Goal: Information Seeking & Learning: Find specific fact

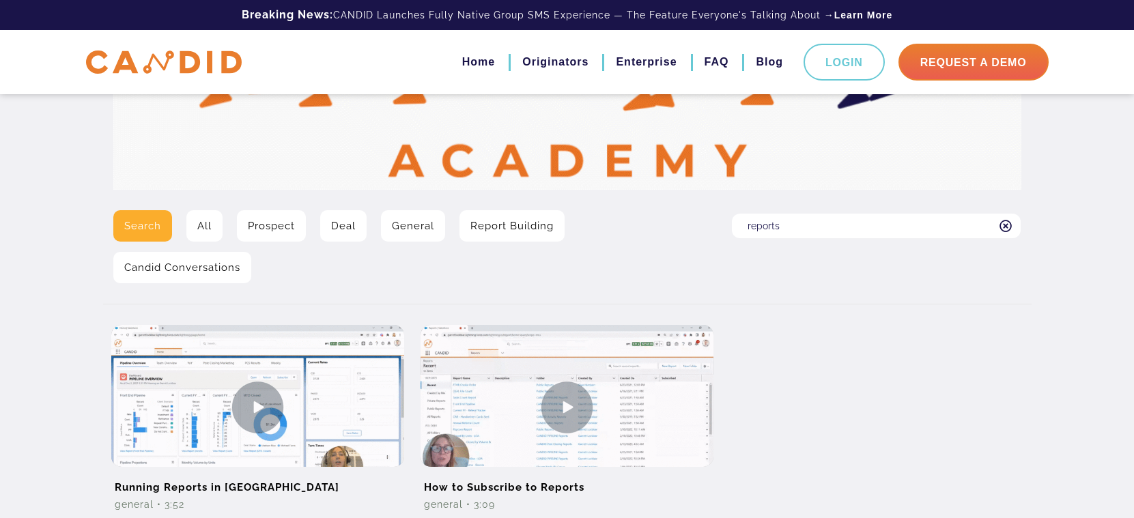
scroll to position [206, 0]
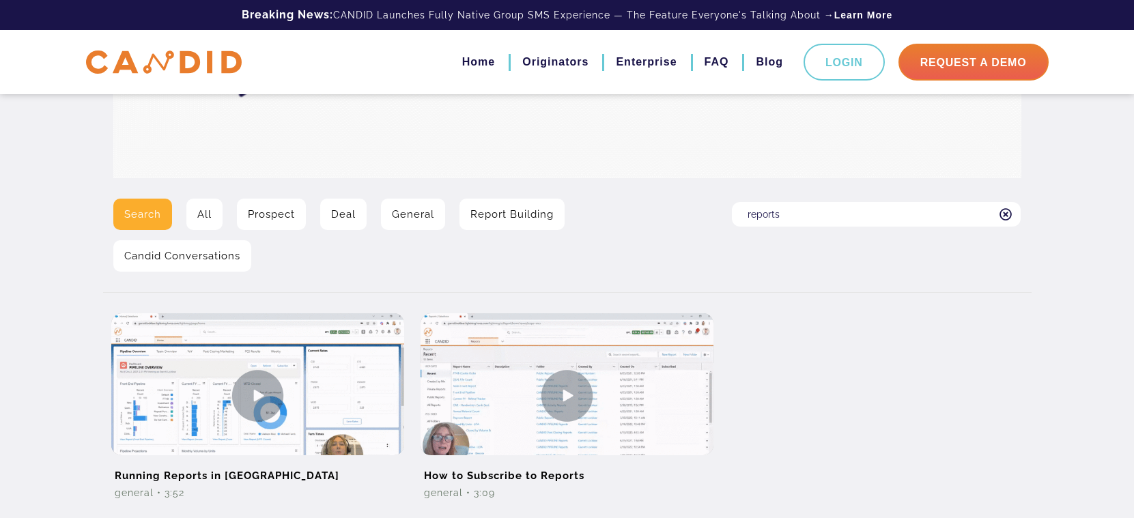
click at [219, 221] on link "All" at bounding box center [204, 214] width 36 height 31
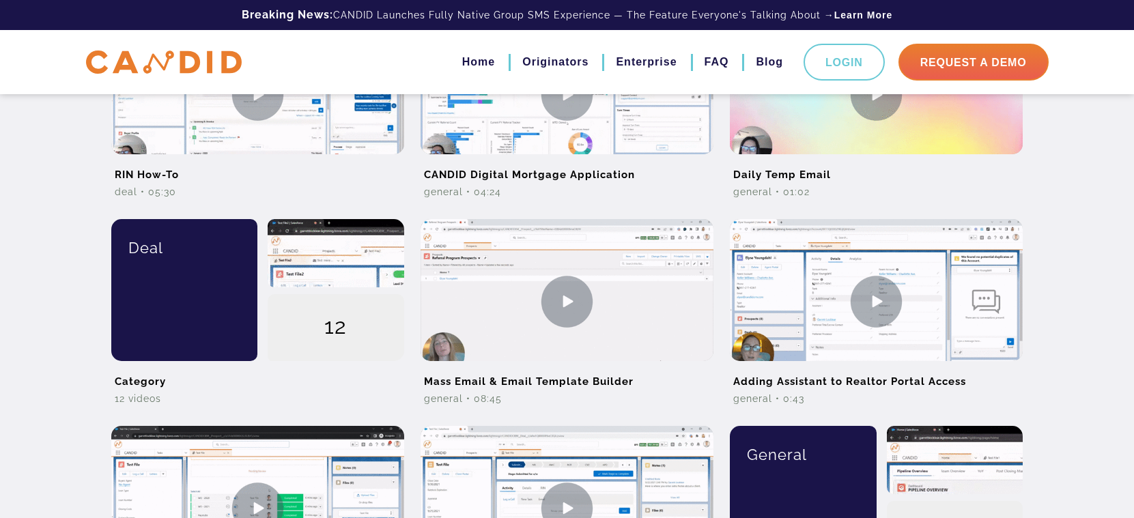
scroll to position [675, 0]
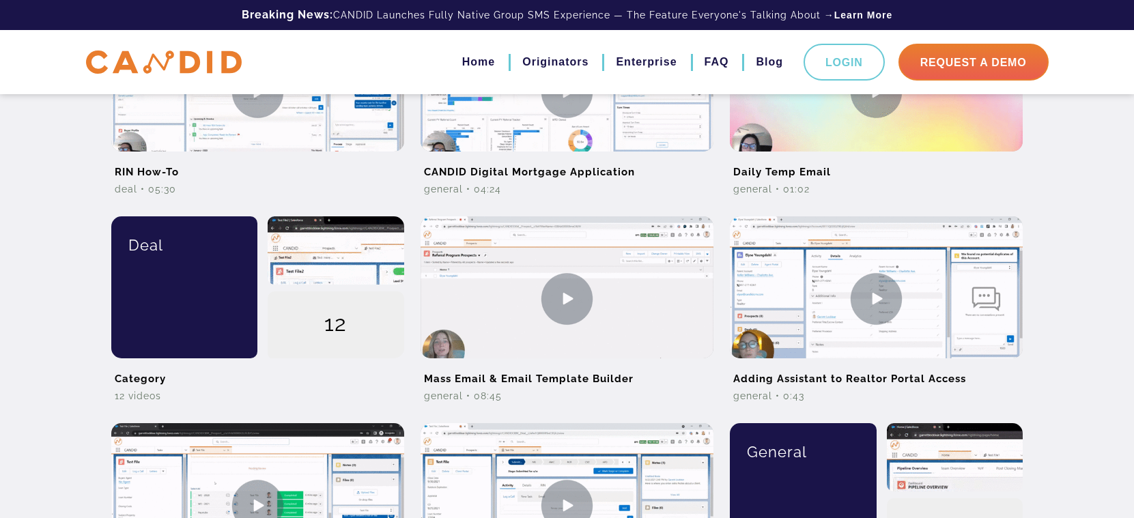
drag, startPoint x: 1131, startPoint y: 264, endPoint x: 1147, endPoint y: 331, distance: 68.9
click at [1134, 331] on html "Skip to content Breaking News: CANDID Launches Fully Native Group SMS Experienc…" at bounding box center [567, 174] width 1134 height 1699
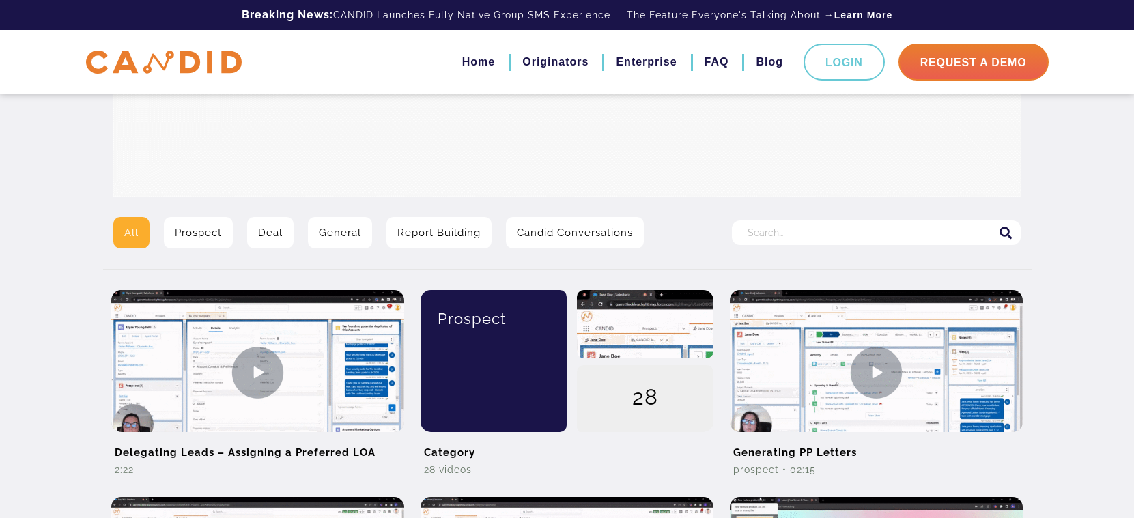
scroll to position [197, 0]
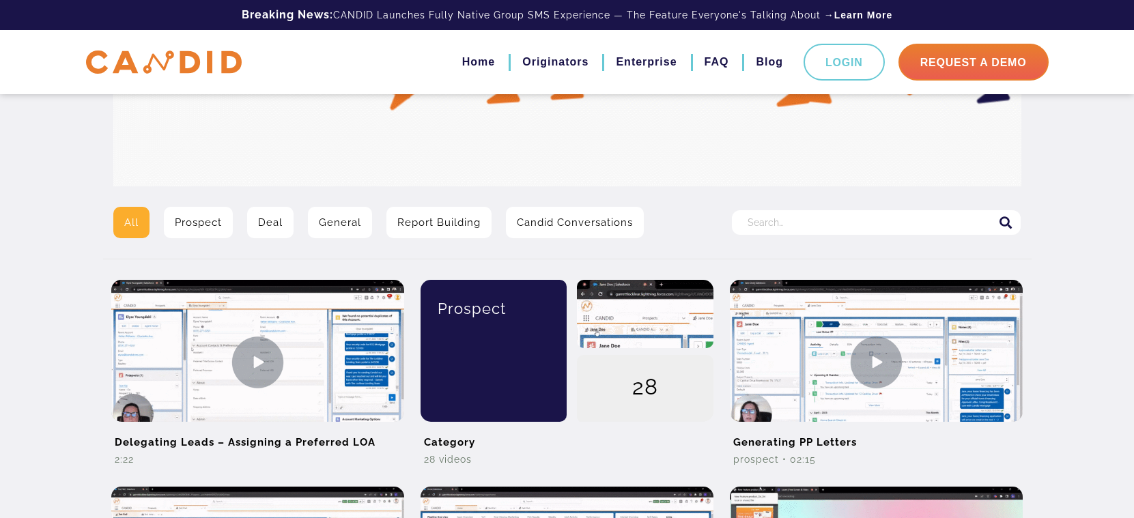
click at [781, 223] on input "Search for:" at bounding box center [876, 222] width 289 height 25
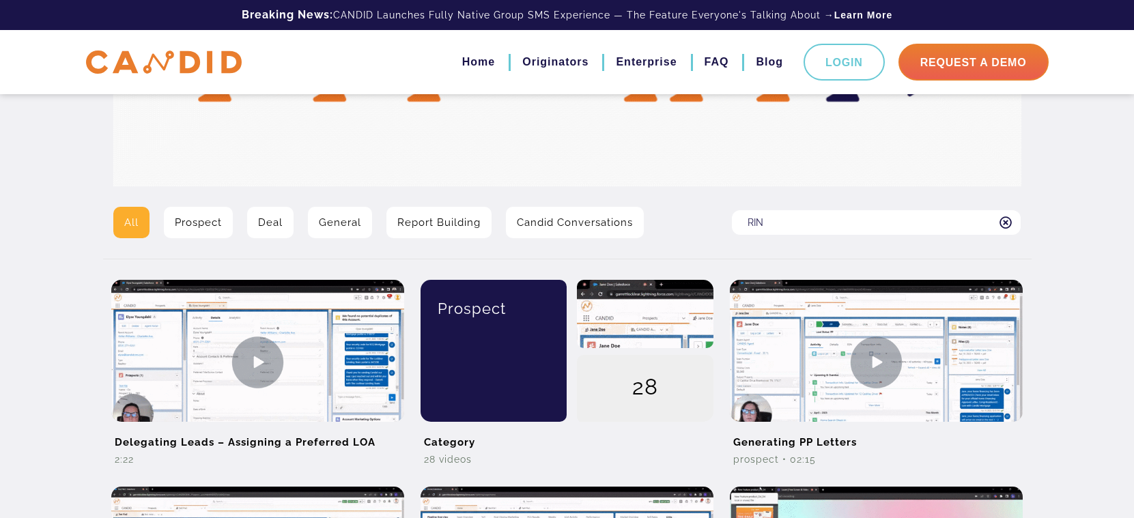
type input "RIN"
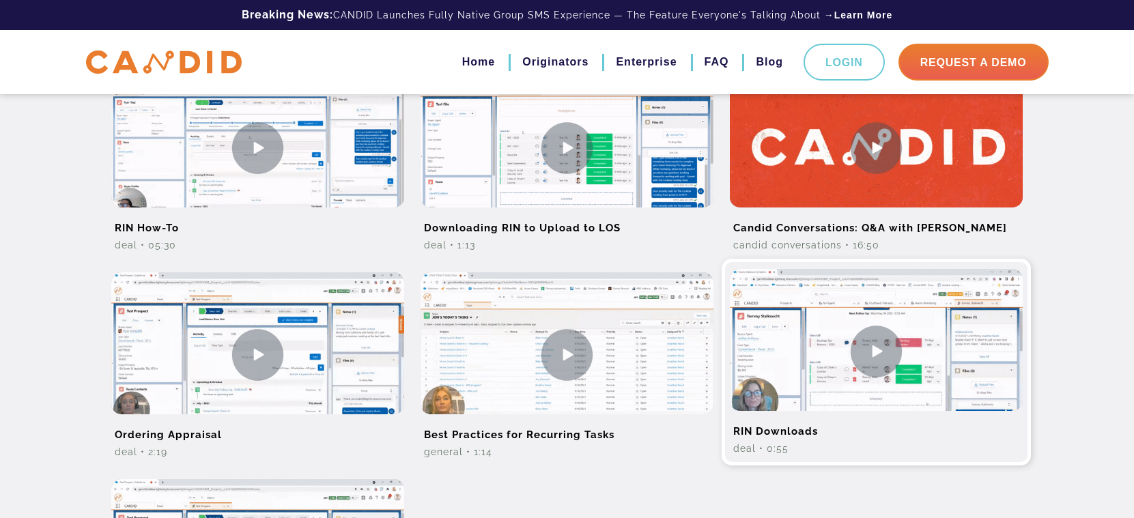
scroll to position [441, 0]
